Goal: Task Accomplishment & Management: Manage account settings

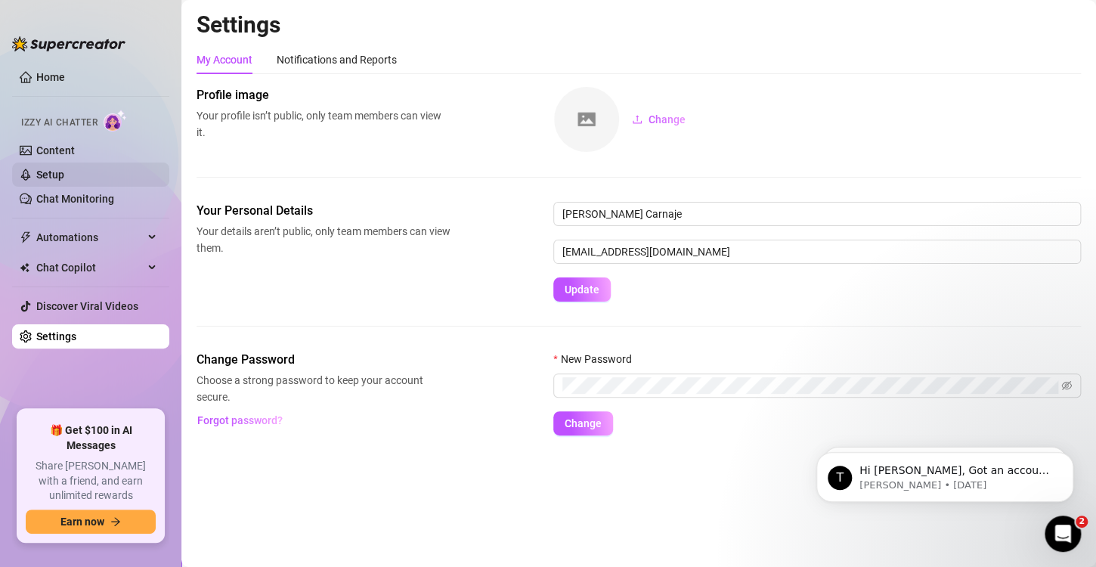
click at [58, 172] on link "Setup" at bounding box center [50, 175] width 28 height 12
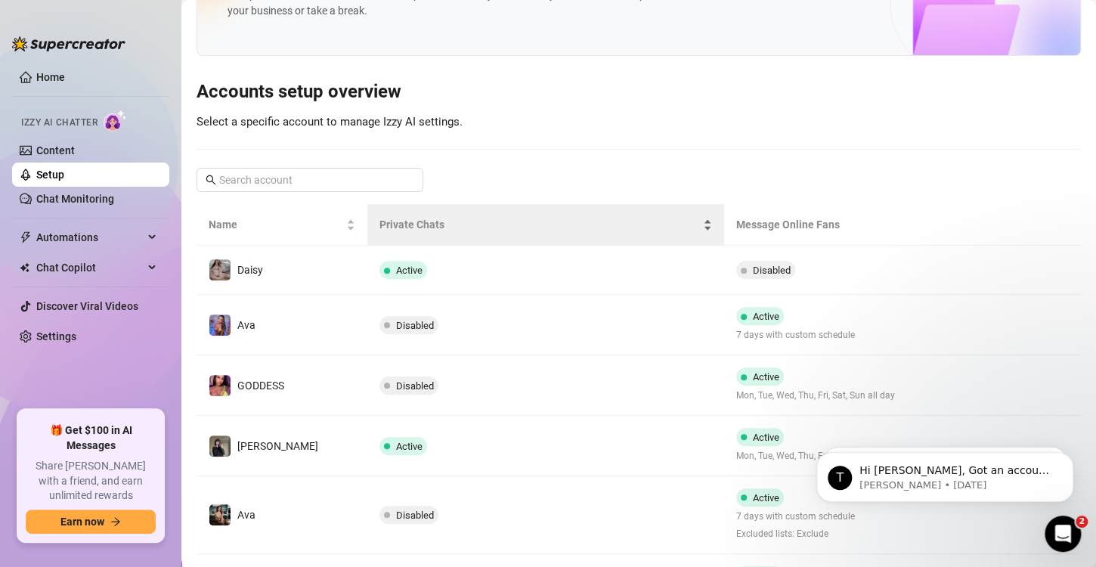
scroll to position [45, 0]
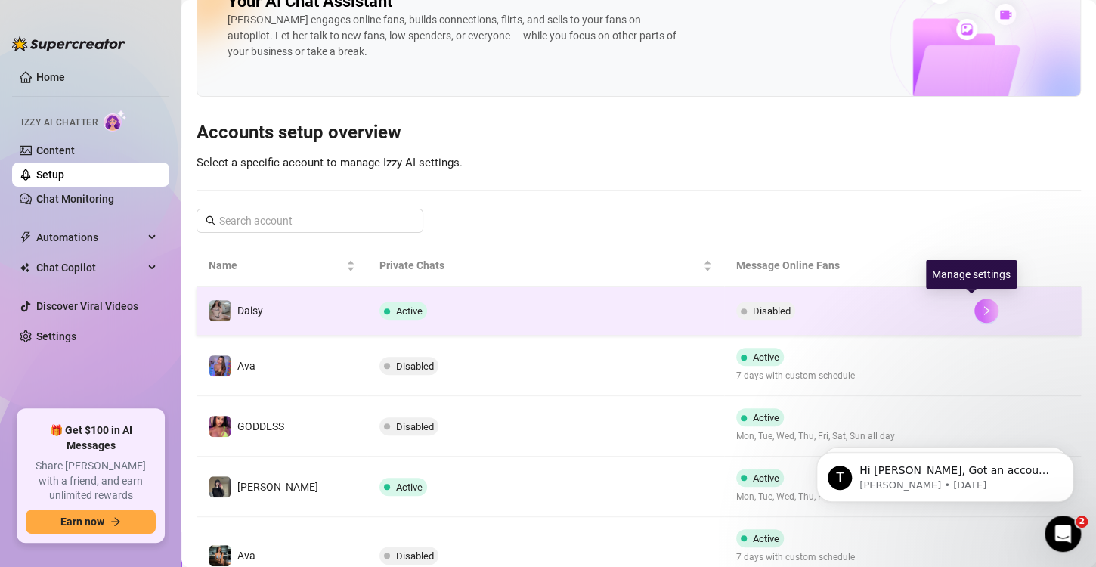
click at [981, 308] on icon "right" at bounding box center [986, 310] width 11 height 11
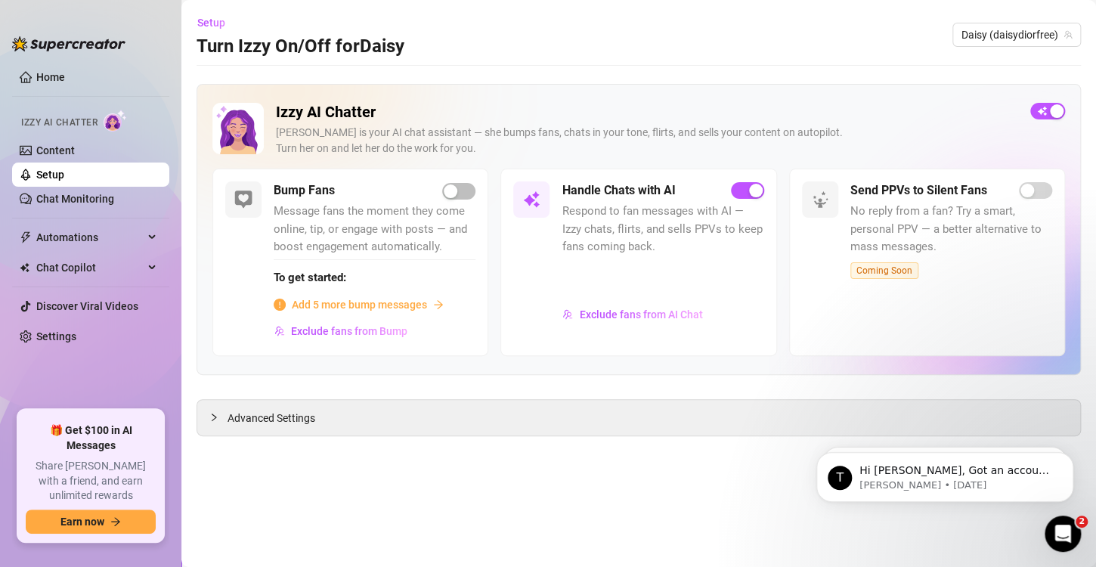
click at [45, 172] on link "Setup" at bounding box center [50, 175] width 28 height 12
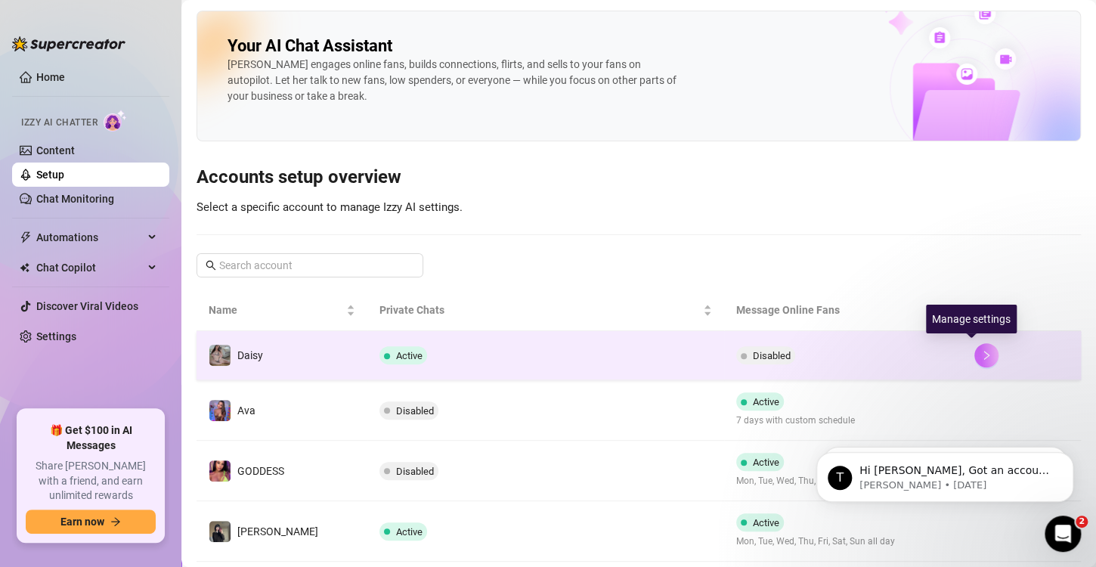
click at [981, 355] on icon "right" at bounding box center [986, 355] width 11 height 11
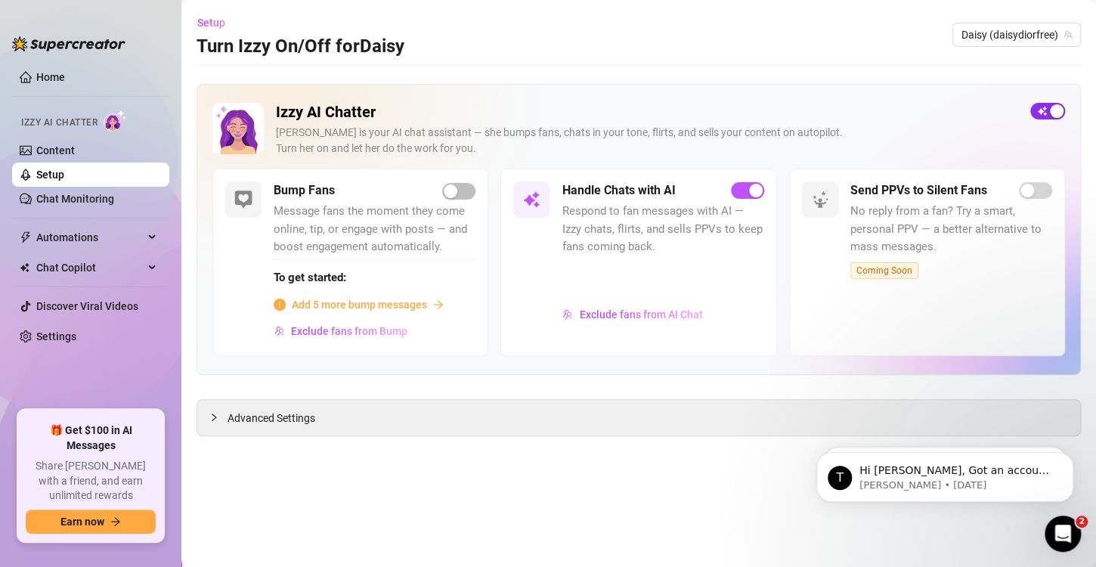
click at [1037, 113] on span "button" at bounding box center [1047, 111] width 35 height 17
click at [64, 174] on link "Setup" at bounding box center [50, 175] width 28 height 12
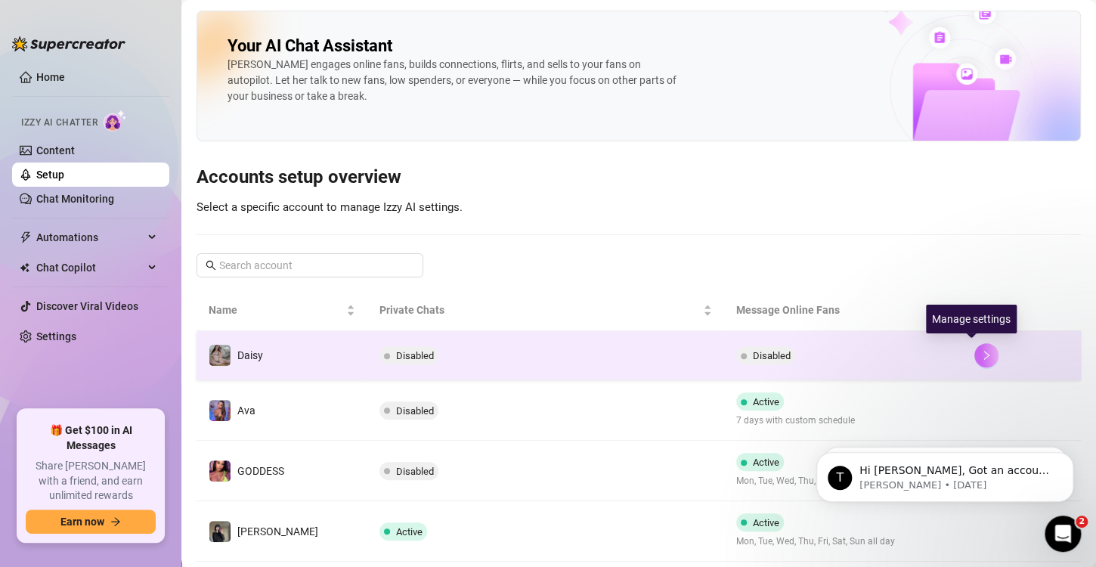
click at [981, 351] on icon "right" at bounding box center [986, 355] width 11 height 11
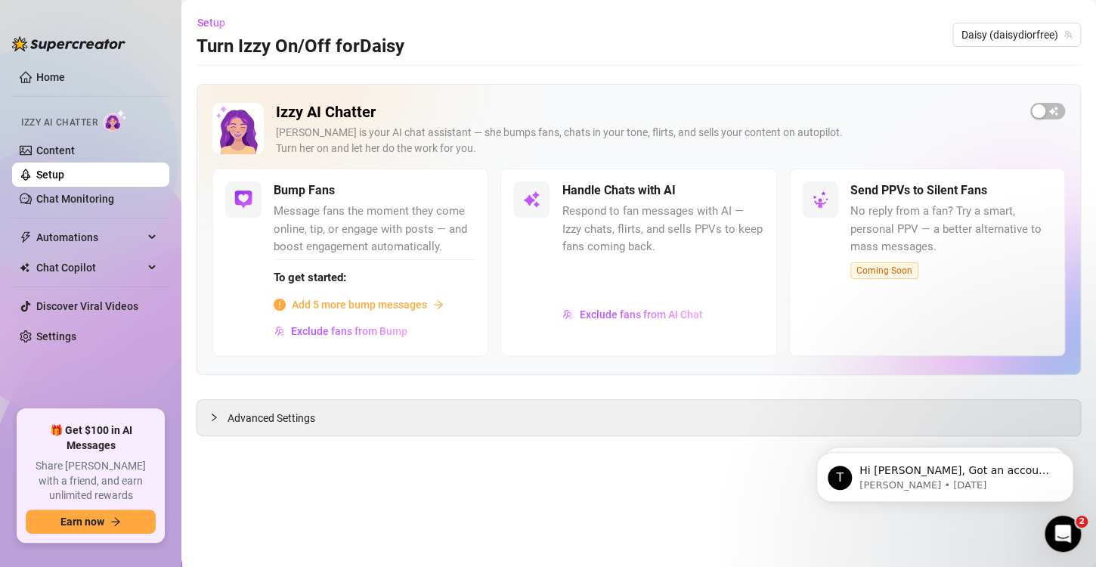
click at [64, 172] on link "Setup" at bounding box center [50, 175] width 28 height 12
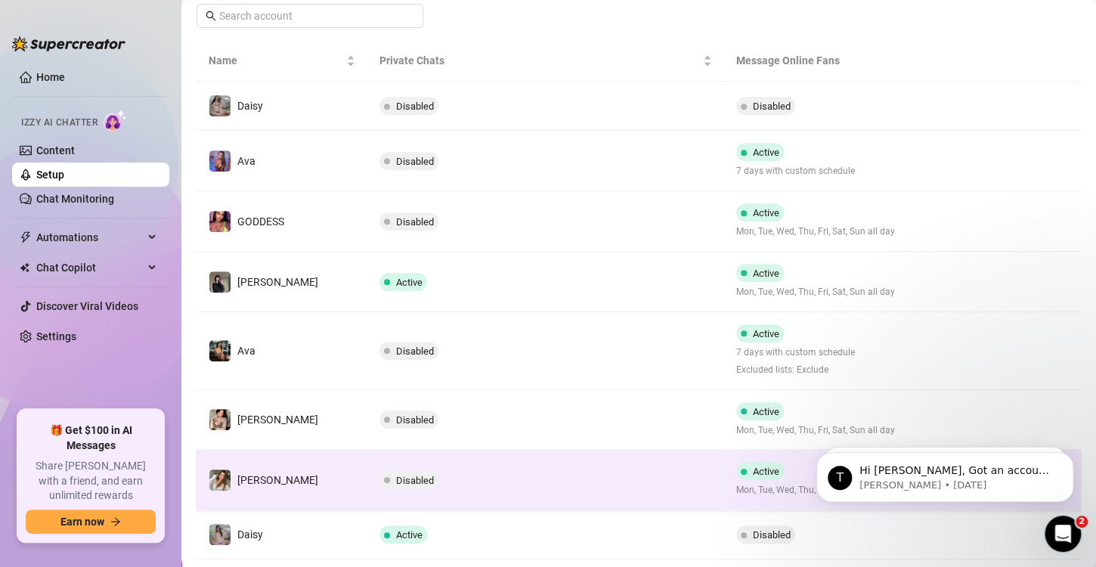
scroll to position [252, 0]
